Goal: Information Seeking & Learning: Understand process/instructions

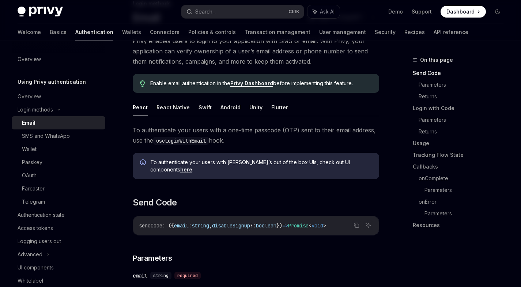
scroll to position [57, 0]
click at [155, 223] on div "sendCode : ({ email : string , disableSignup ?: boolean }) => Promise < void >" at bounding box center [255, 224] width 245 height 19
click at [152, 221] on span "sendCode" at bounding box center [150, 224] width 23 height 7
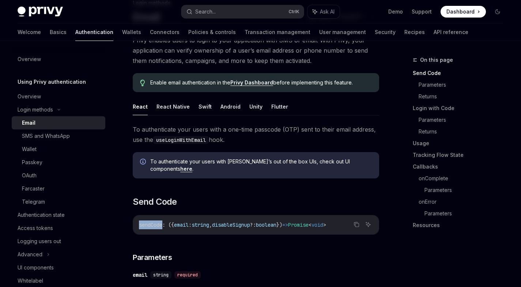
copy span "sendCode"
click at [175, 140] on code "useLoginWithEmail" at bounding box center [181, 140] width 56 height 8
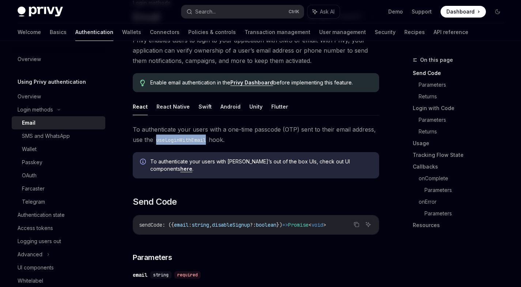
copy code "useLoginWithEmail"
click at [192, 165] on link "here" at bounding box center [186, 168] width 12 height 7
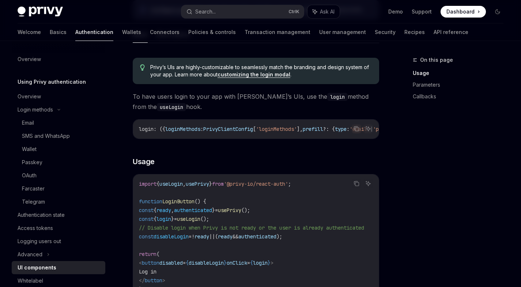
drag, startPoint x: 195, startPoint y: 136, endPoint x: 214, endPoint y: 137, distance: 19.4
click at [214, 137] on div "login : ({ loginMethods : PrivyClientConfig [ 'loginMethods' ], prefill ?: { ty…" at bounding box center [255, 128] width 245 height 19
drag, startPoint x: 207, startPoint y: 136, endPoint x: 206, endPoint y: 140, distance: 4.0
click at [206, 138] on div "login : ({ loginMethods : PrivyClientConfig [ 'loginMethods' ], prefill ?: { ty…" at bounding box center [255, 128] width 245 height 19
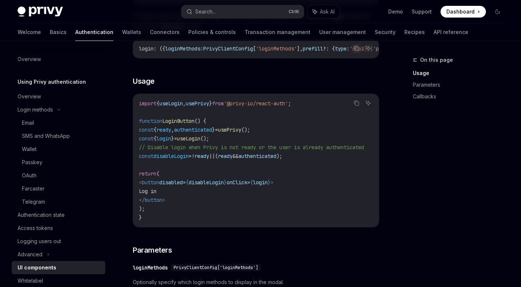
scroll to position [445, 0]
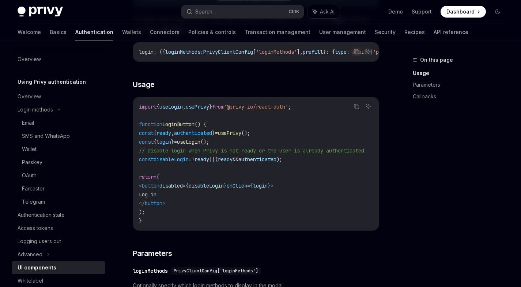
click at [183, 110] on span "useLogin" at bounding box center [170, 106] width 23 height 7
copy span "useLogin"
drag, startPoint x: 300, startPoint y: 231, endPoint x: 354, endPoint y: 235, distance: 54.3
click at [354, 230] on div "import { useLogin , usePrivy } from '@privy-io/react-auth' ; function LoginButt…" at bounding box center [255, 163] width 245 height 133
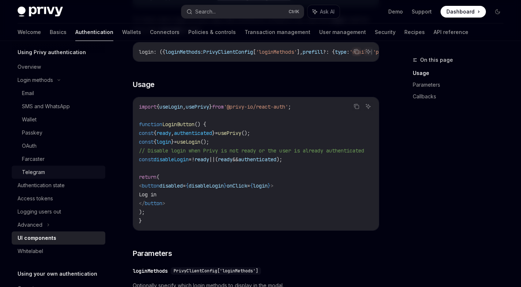
scroll to position [0, 0]
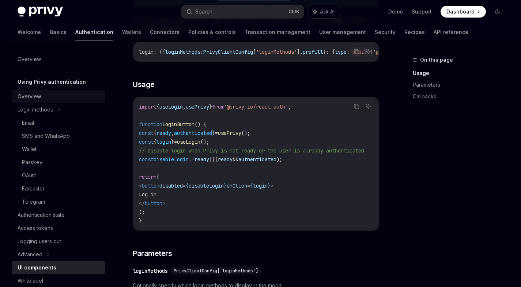
click at [39, 96] on div "Overview" at bounding box center [29, 96] width 23 height 9
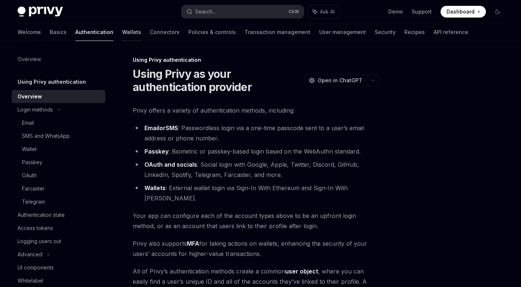
click at [122, 30] on link "Wallets" at bounding box center [131, 32] width 19 height 18
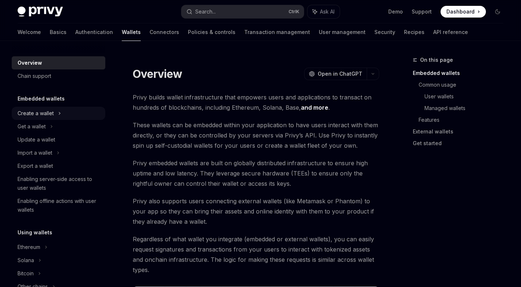
click at [45, 113] on div "Create a wallet" at bounding box center [36, 113] width 36 height 9
type textarea "*"
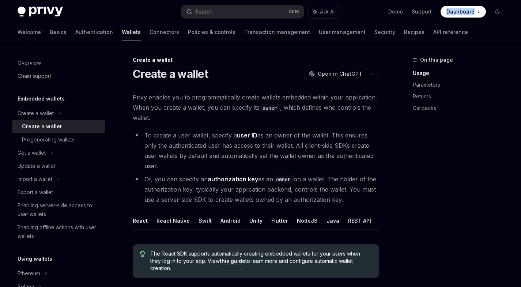
click at [450, 11] on span "Dashboard" at bounding box center [460, 11] width 28 height 7
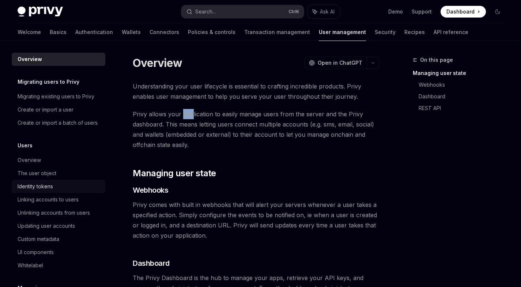
scroll to position [95, 0]
